Goal: Task Accomplishment & Management: Manage account settings

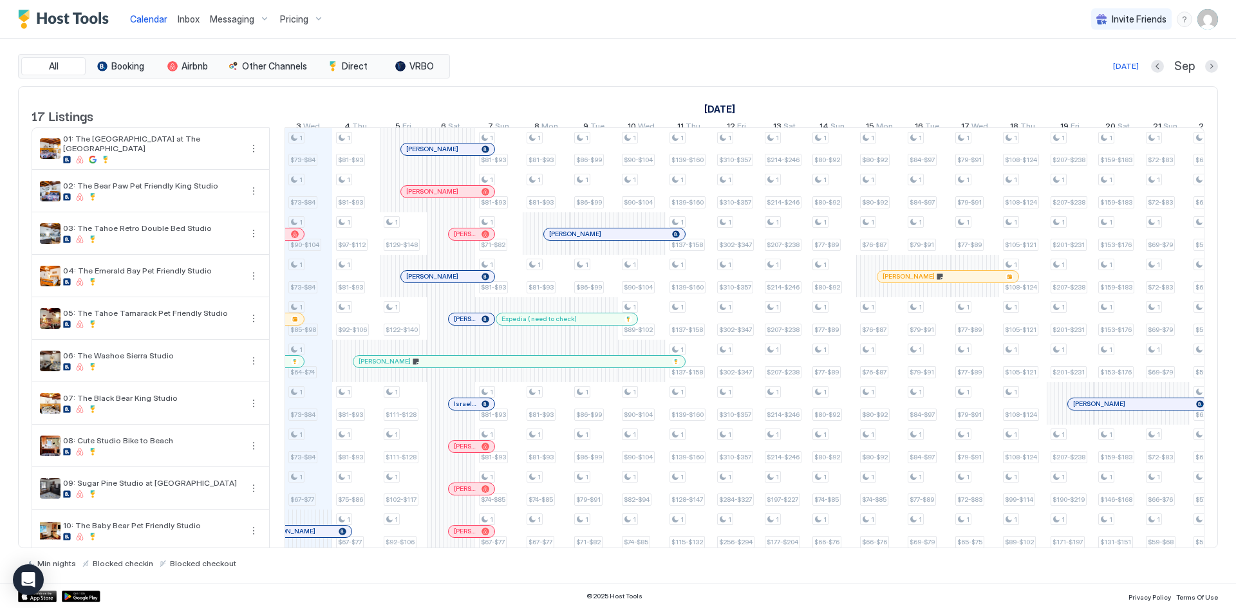
click at [491, 21] on div "Calendar Inbox Messaging Pricing Invite Friends SB" at bounding box center [618, 19] width 1236 height 39
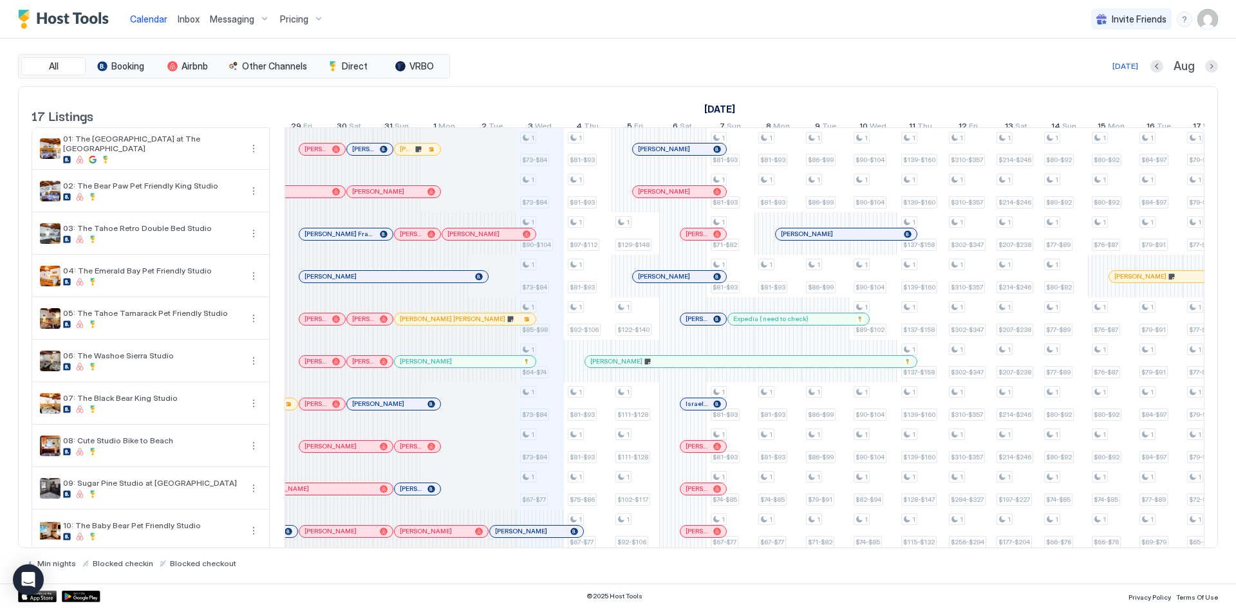
drag, startPoint x: 775, startPoint y: 109, endPoint x: 702, endPoint y: 109, distance: 73.4
click at [702, 109] on link "[DATE]" at bounding box center [719, 109] width 37 height 19
click at [706, 70] on div "[DATE] Aug" at bounding box center [835, 66] width 765 height 15
drag, startPoint x: 703, startPoint y: 109, endPoint x: 783, endPoint y: 100, distance: 80.4
click at [783, 100] on div "[DATE]" at bounding box center [1134, 109] width 1429 height 19
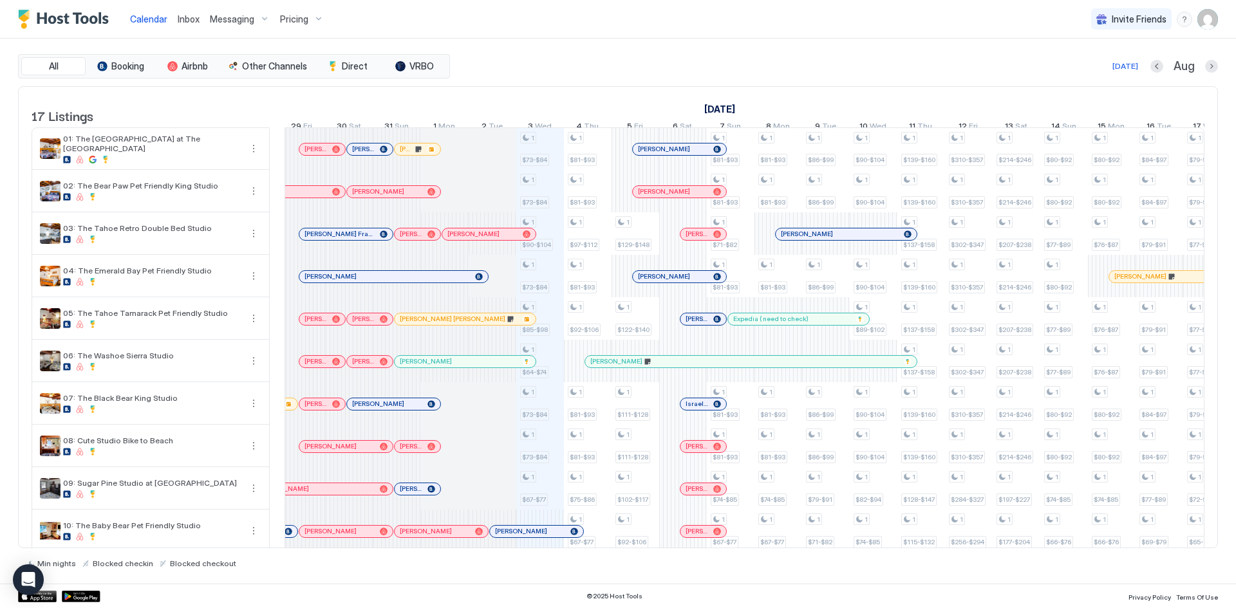
click at [732, 61] on div "[DATE] Aug" at bounding box center [835, 66] width 765 height 15
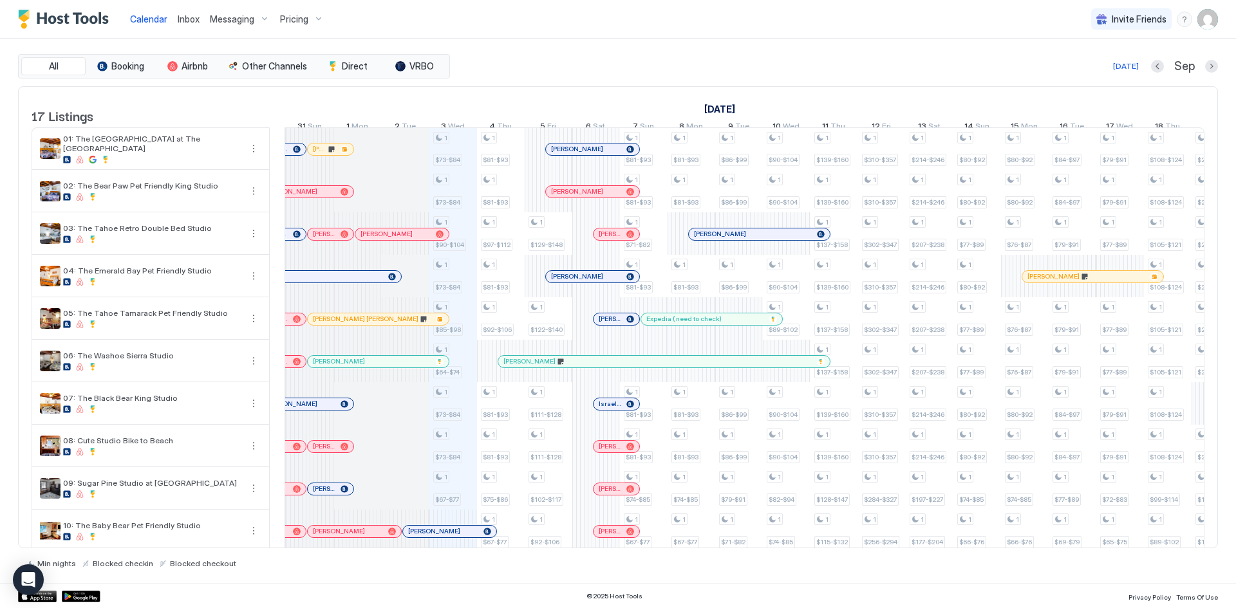
scroll to position [0, 594]
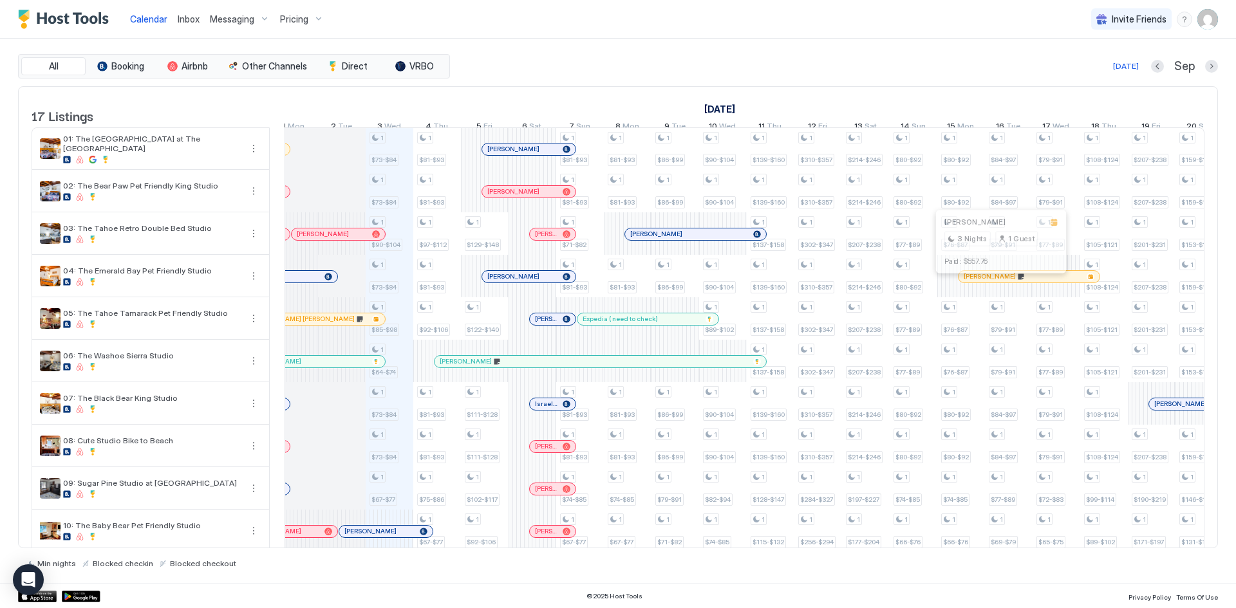
click at [995, 282] on div at bounding box center [994, 277] width 10 height 10
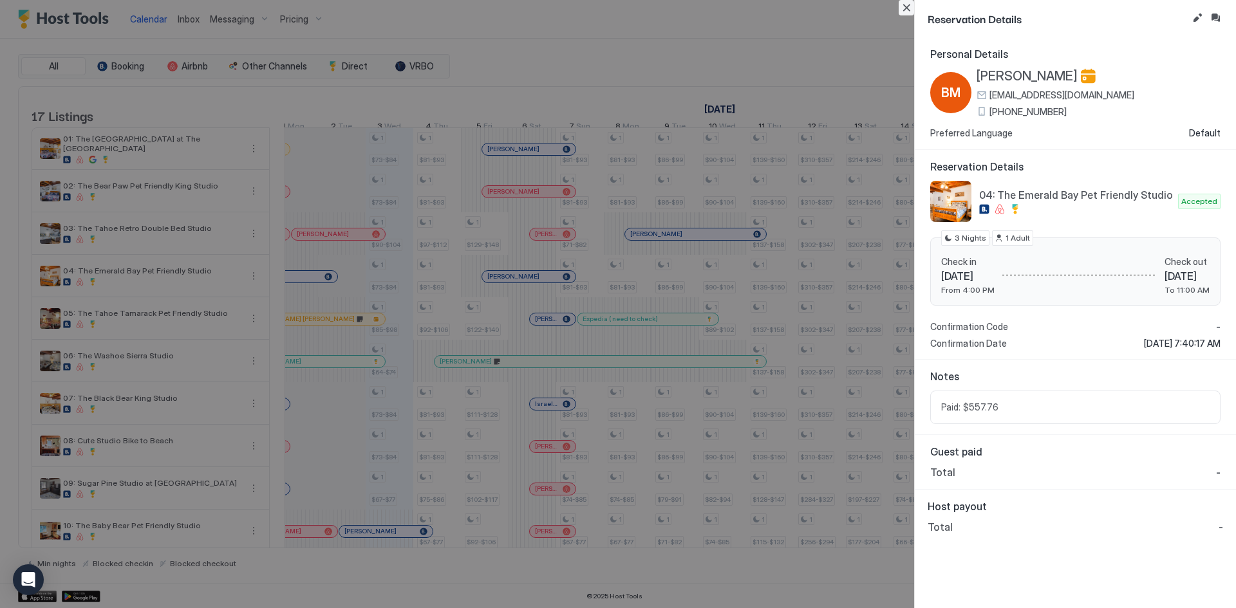
click at [906, 10] on button "Close" at bounding box center [906, 7] width 15 height 15
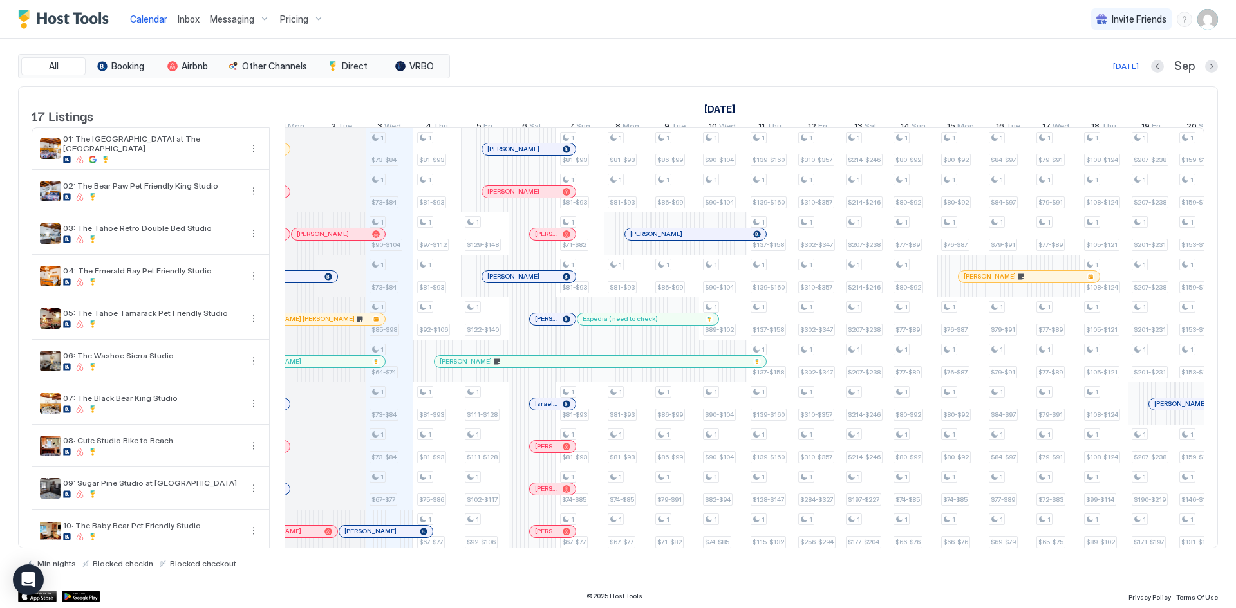
click at [962, 281] on div "[PERSON_NAME]" at bounding box center [1029, 276] width 141 height 8
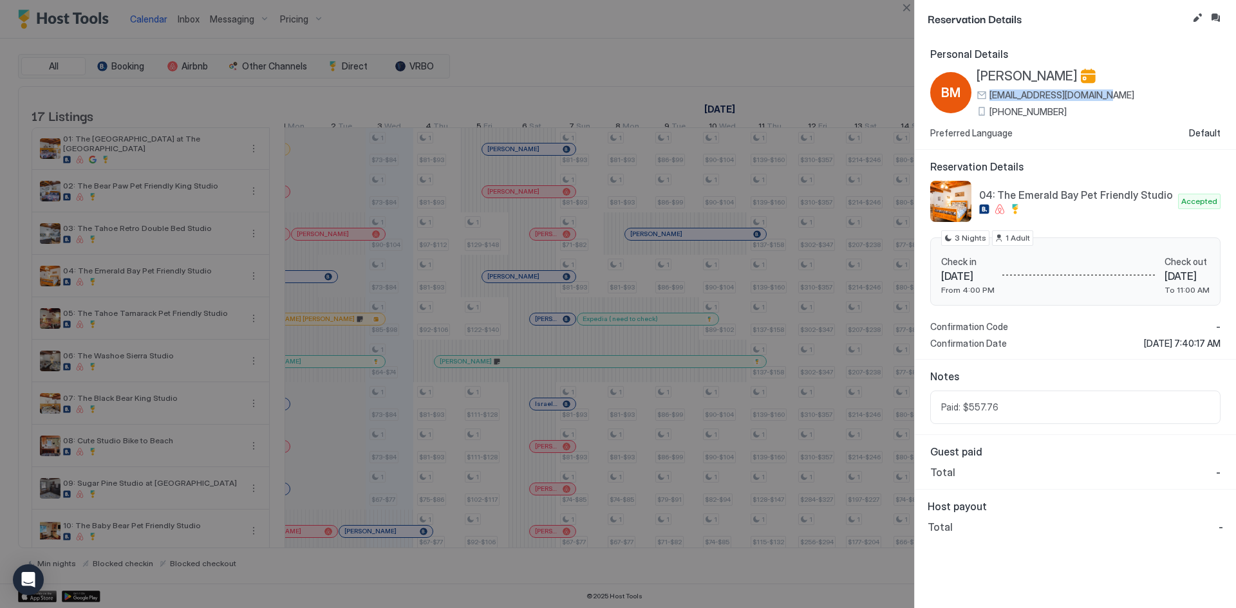
drag, startPoint x: 1121, startPoint y: 96, endPoint x: 985, endPoint y: 92, distance: 136.5
click at [985, 92] on div "BM [PERSON_NAME] [EMAIL_ADDRESS][DOMAIN_NAME] [PHONE_NUMBER]" at bounding box center [1075, 92] width 290 height 49
copy span "[EMAIL_ADDRESS][DOMAIN_NAME]"
click at [908, 6] on button "Close" at bounding box center [906, 7] width 15 height 15
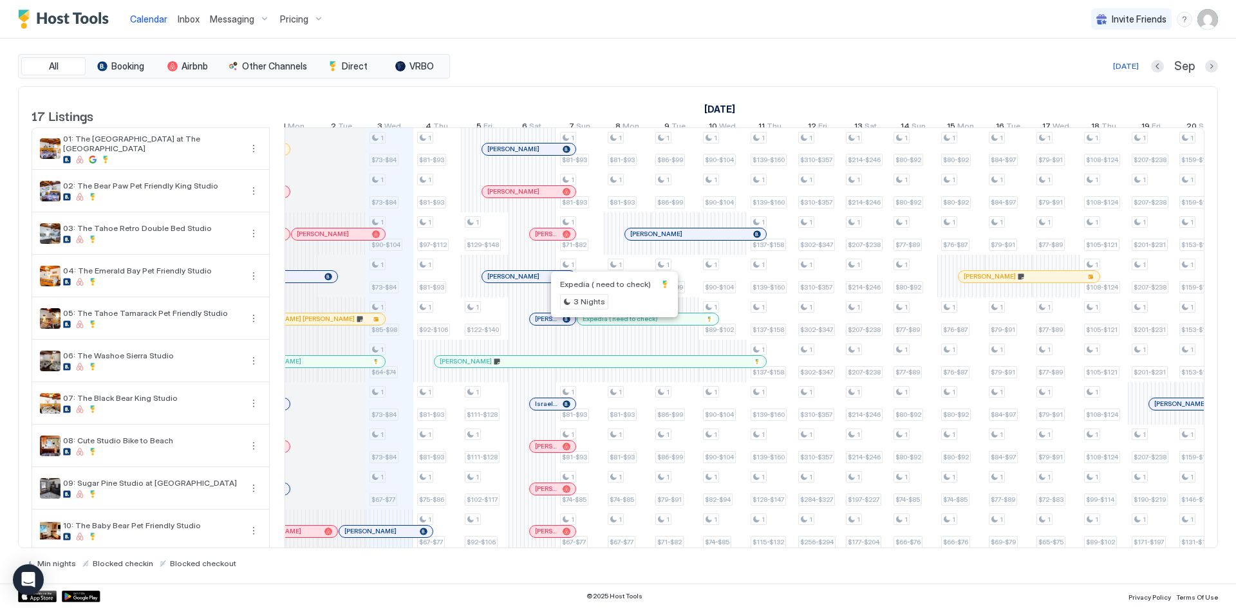
click at [612, 324] on div at bounding box center [611, 319] width 10 height 10
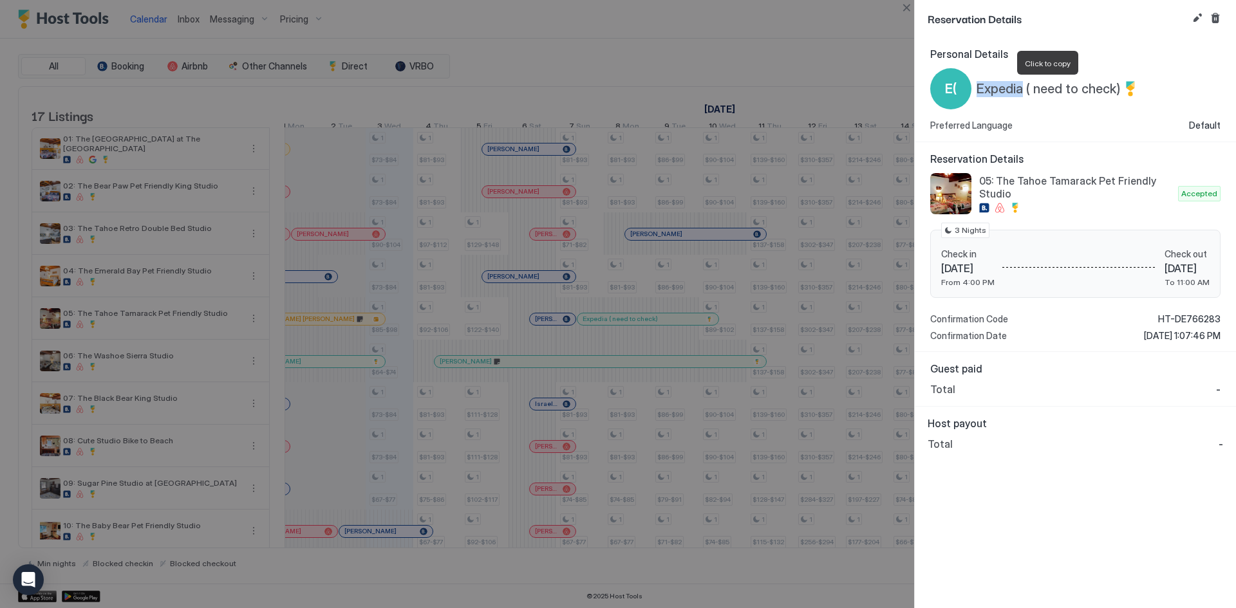
drag, startPoint x: 976, startPoint y: 91, endPoint x: 1023, endPoint y: 90, distance: 47.0
click at [1023, 90] on div "E( Expedia ( need to check)" at bounding box center [1034, 88] width 208 height 41
copy span "Expedia"
click at [1195, 17] on button "Edit reservation" at bounding box center [1197, 17] width 15 height 15
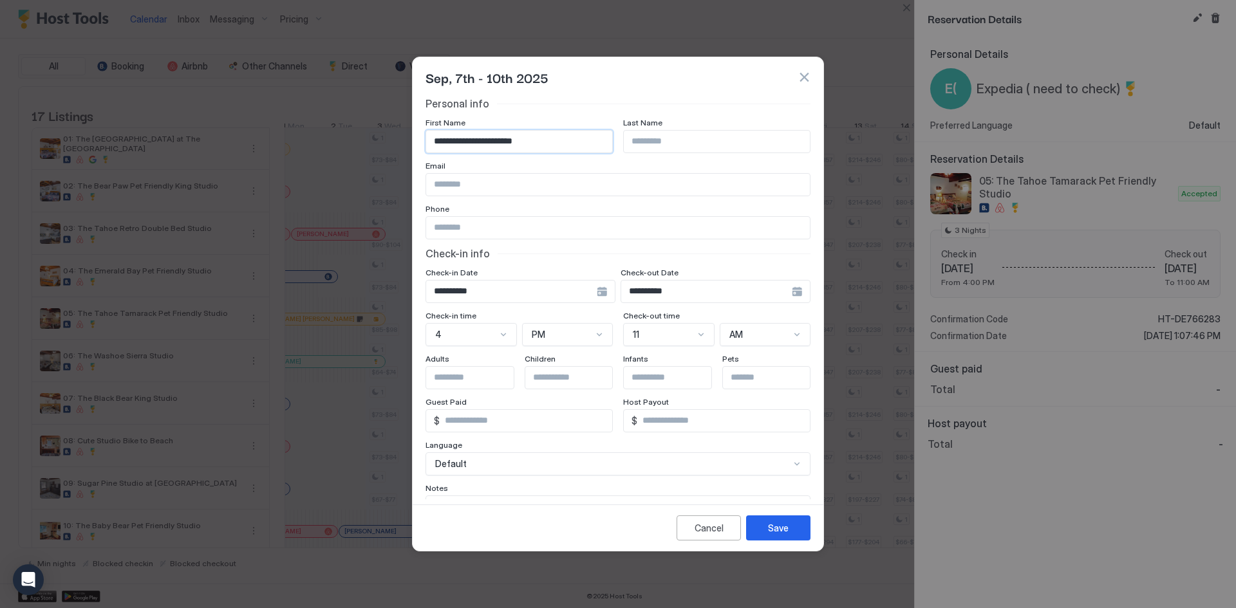
drag, startPoint x: 467, startPoint y: 145, endPoint x: 570, endPoint y: 136, distance: 104.0
click at [570, 136] on input "**********" at bounding box center [519, 142] width 186 height 22
paste input "Input Field"
type input "**********"
click at [571, 225] on input "Input Field" at bounding box center [618, 228] width 384 height 22
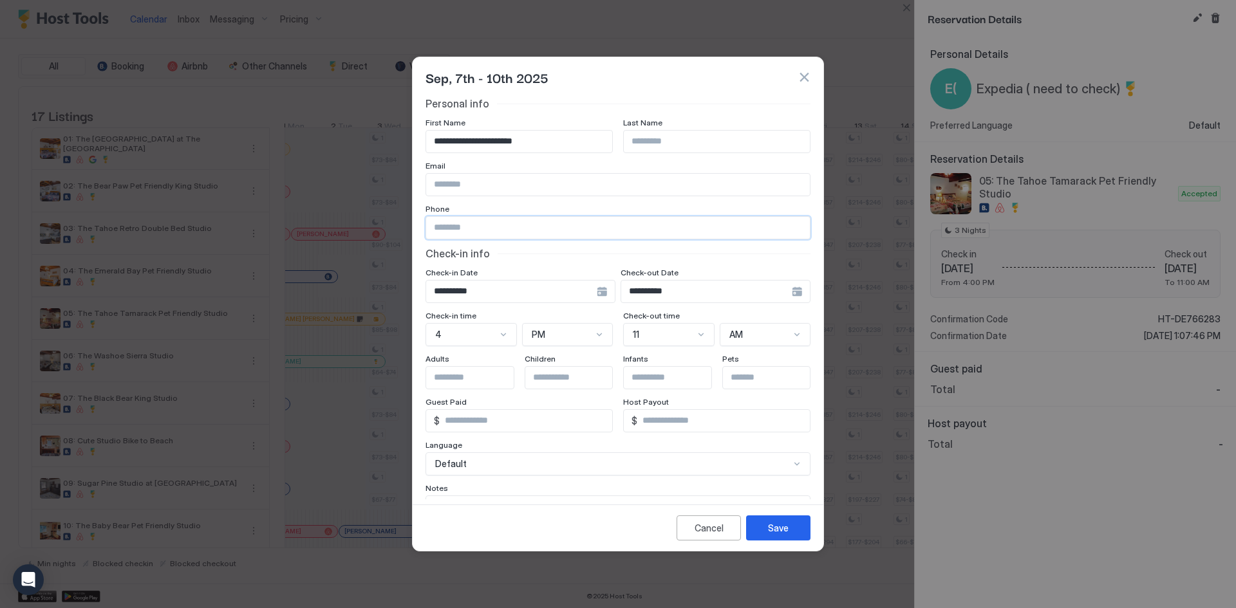
paste input "**********"
type input "**********"
click at [768, 529] on button "Save" at bounding box center [778, 528] width 64 height 25
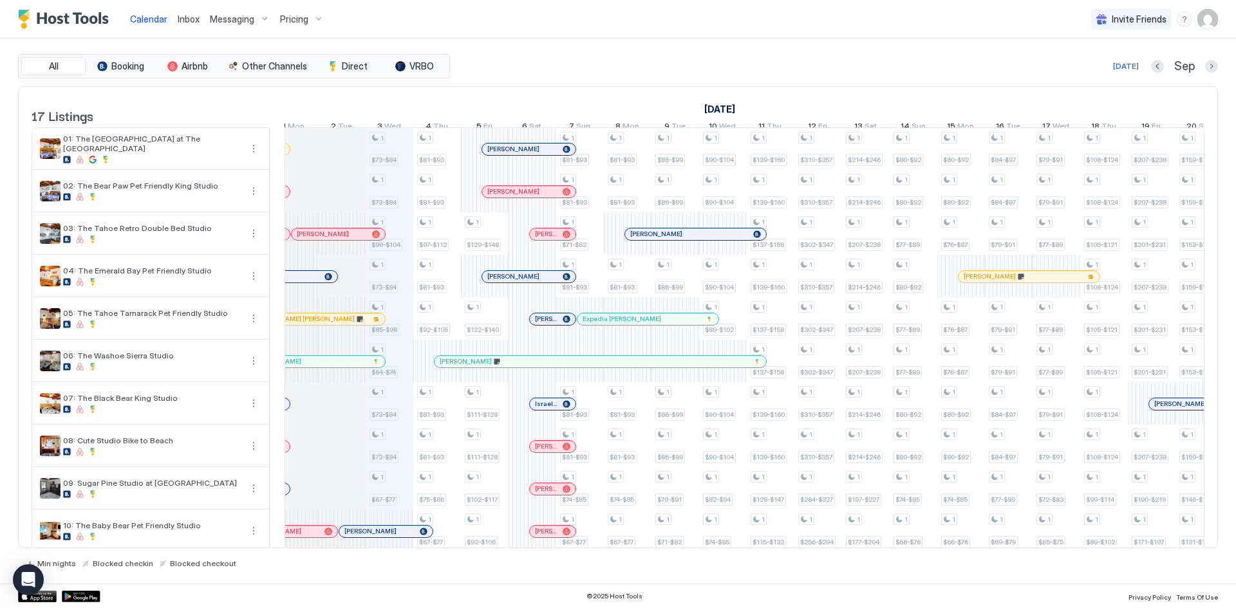
click at [0, 0] on div at bounding box center [0, 0] width 0 height 0
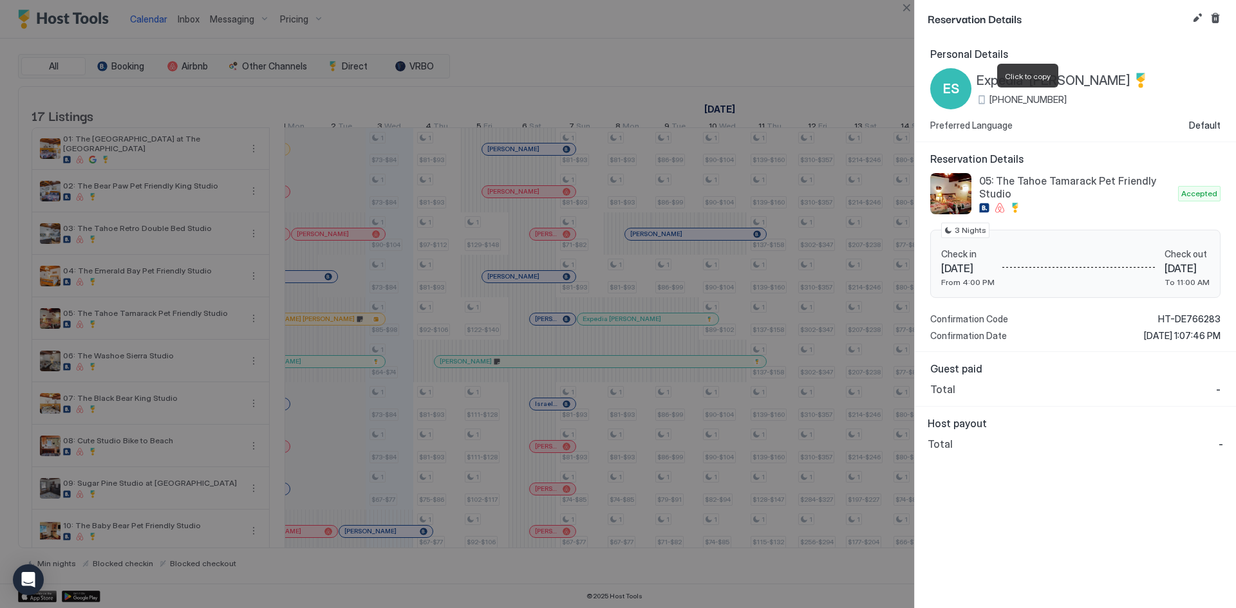
drag, startPoint x: 998, startPoint y: 98, endPoint x: 1064, endPoint y: 97, distance: 65.0
click at [1064, 97] on span "[PHONE_NUMBER]" at bounding box center [1027, 100] width 77 height 12
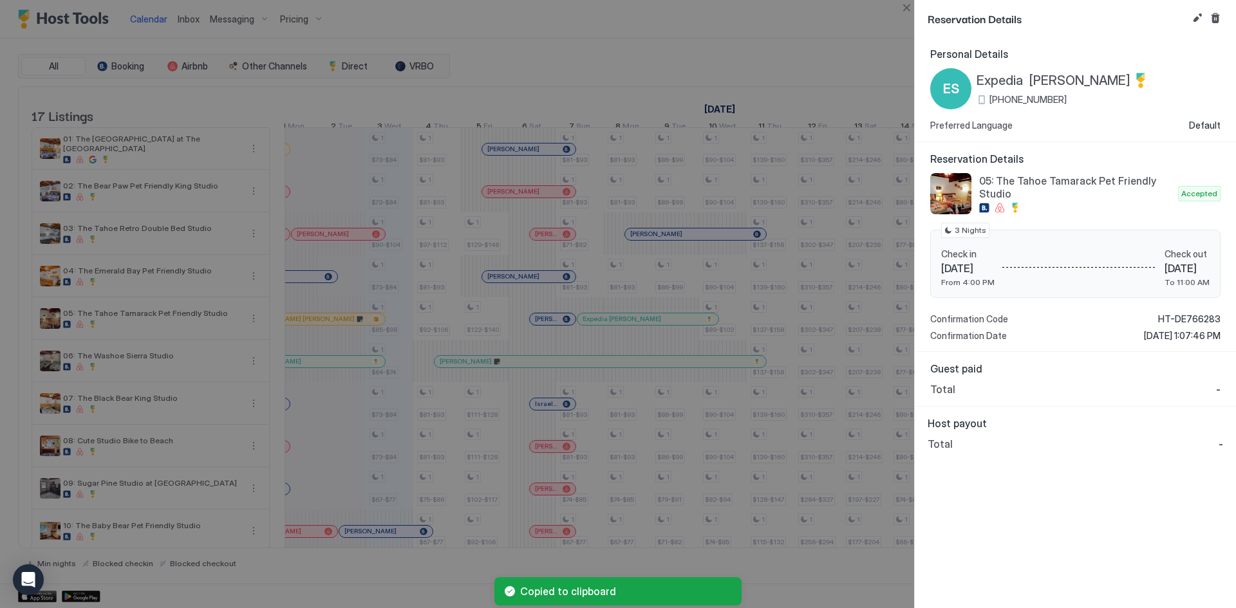
copy span "[PHONE_NUMBER]"
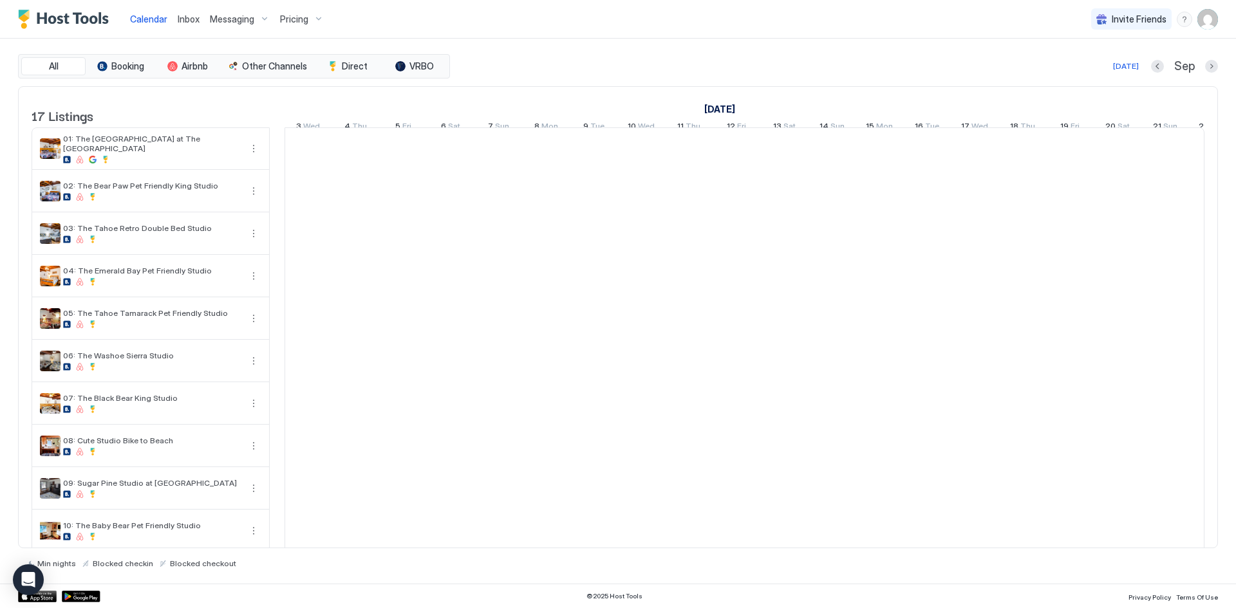
scroll to position [0, 715]
